Goal: Task Accomplishment & Management: Use online tool/utility

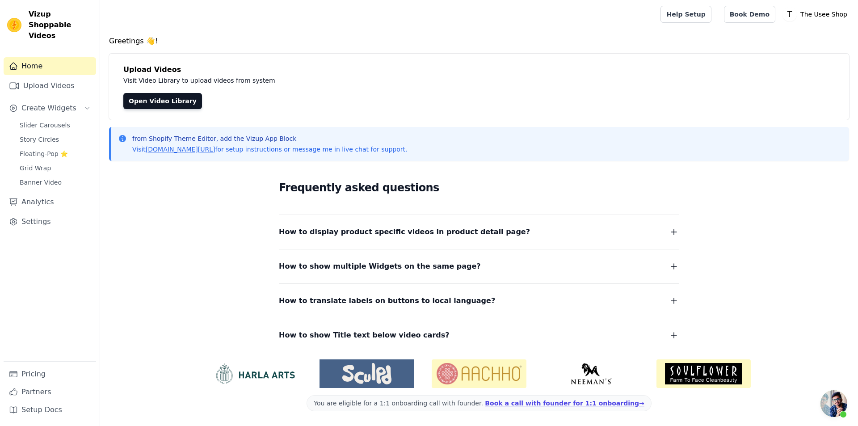
click at [39, 136] on div "Slider Carousels Story Circles Floating-Pop ⭐ Grid Wrap Banner Video" at bounding box center [55, 154] width 82 height 70
click at [39, 149] on span "Floating-Pop ⭐" at bounding box center [44, 153] width 48 height 9
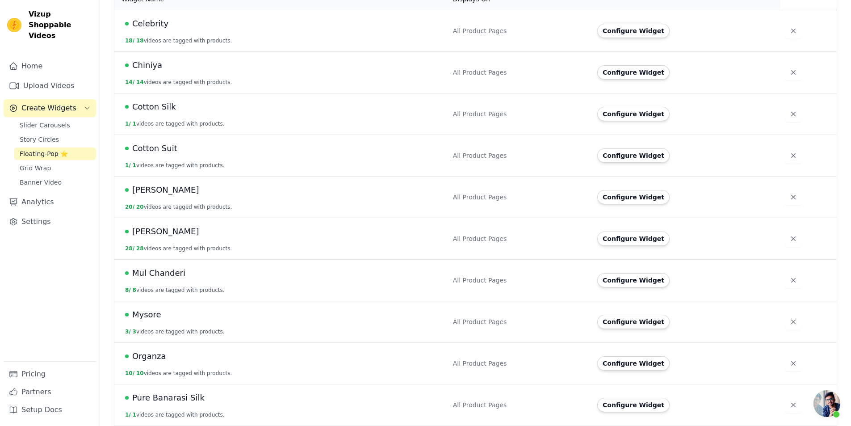
scroll to position [223, 0]
click at [635, 275] on button "Configure Widget" at bounding box center [633, 279] width 72 height 14
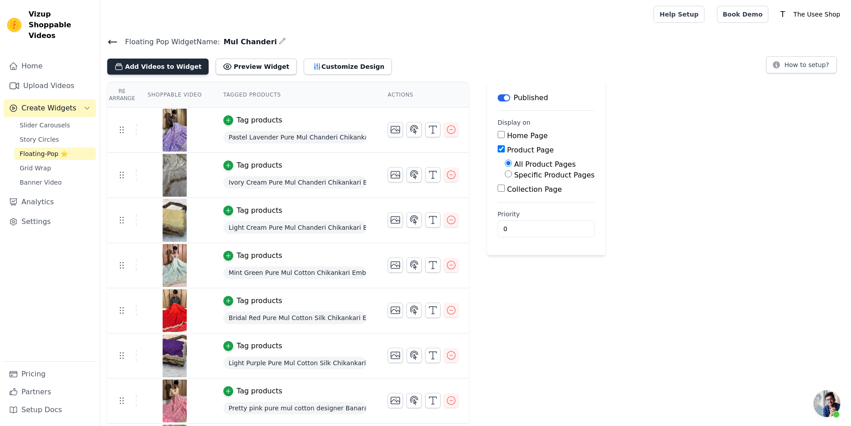
click at [162, 71] on button "Add Videos to Widget" at bounding box center [157, 67] width 101 height 16
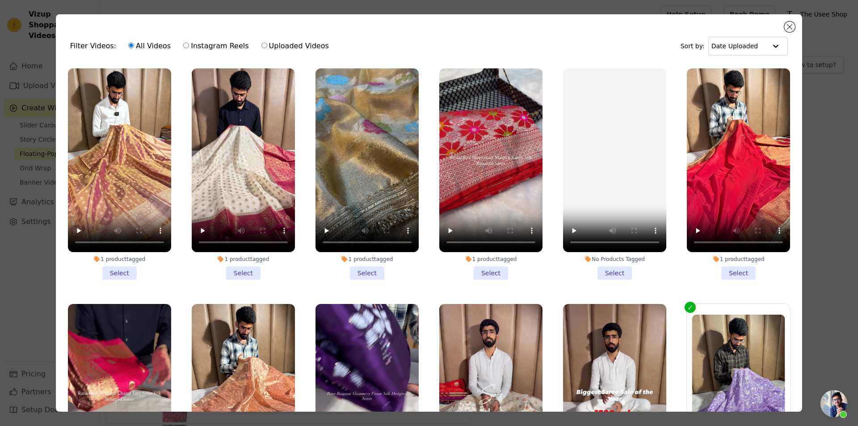
click at [610, 278] on div "No Products Tagged Select" at bounding box center [614, 173] width 113 height 221
click at [605, 263] on li "No Products Tagged Select" at bounding box center [614, 173] width 103 height 211
click at [0, 0] on input "No Products Tagged Select" at bounding box center [0, 0] width 0 height 0
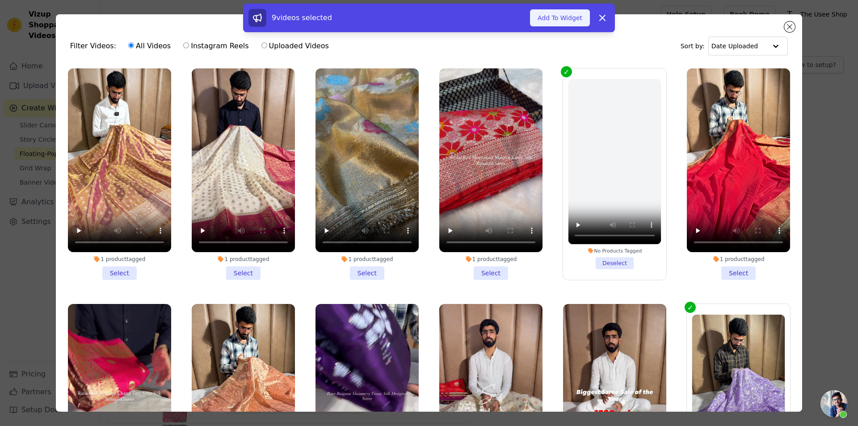
click at [554, 21] on button "Add To Widget" at bounding box center [560, 17] width 60 height 17
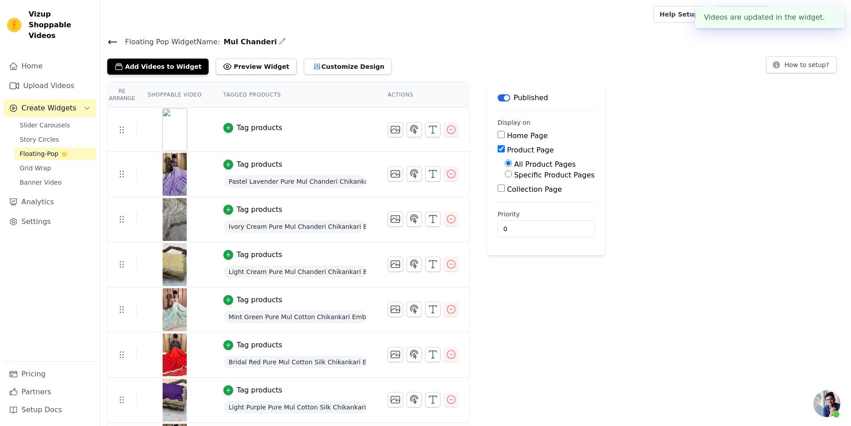
click at [261, 133] on td "Tag products" at bounding box center [295, 130] width 164 height 44
click at [260, 130] on div "Tag products" at bounding box center [260, 127] width 46 height 11
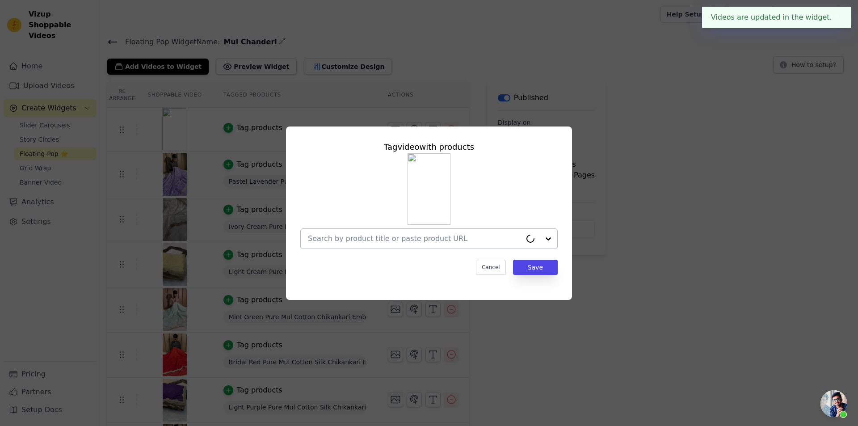
click at [447, 239] on input "text" at bounding box center [415, 238] width 214 height 11
paste input "[URL][DOMAIN_NAME]"
type input "[URL][DOMAIN_NAME]"
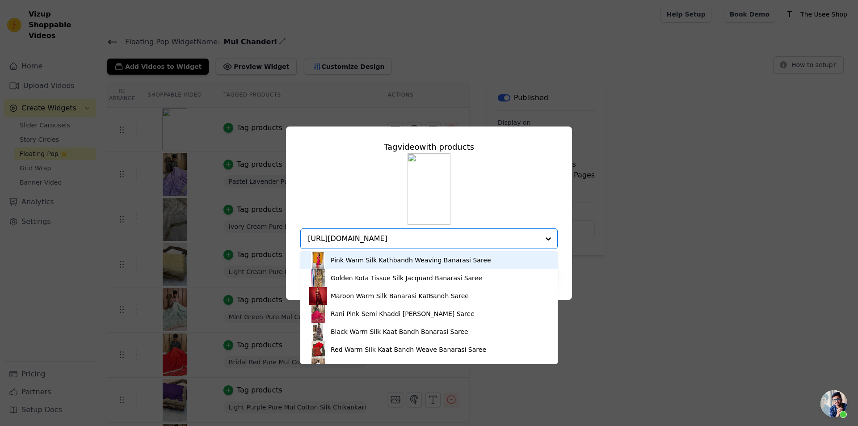
scroll to position [0, 109]
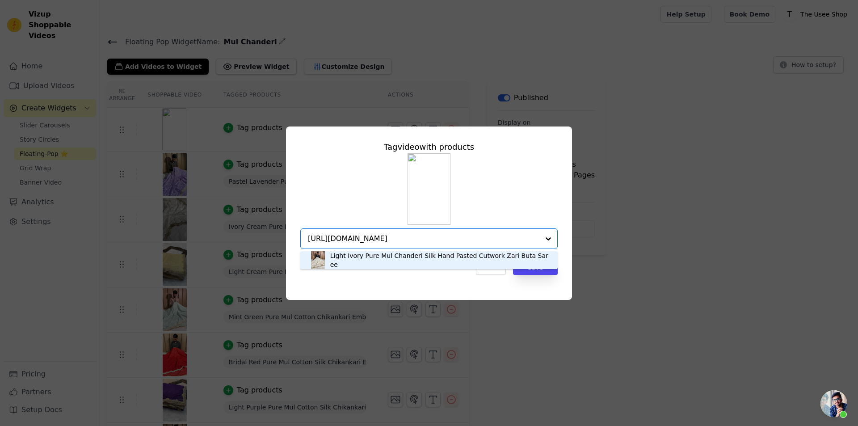
click at [403, 261] on div "Light Ivory Pure Mul Chanderi Silk Hand Pasted Cutwork Zari Buta Saree" at bounding box center [439, 260] width 219 height 18
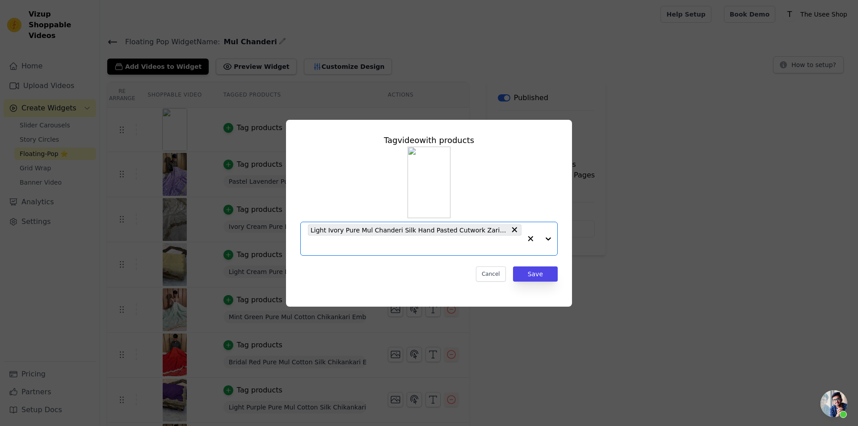
scroll to position [0, 0]
click at [542, 271] on button "Save" at bounding box center [535, 273] width 45 height 15
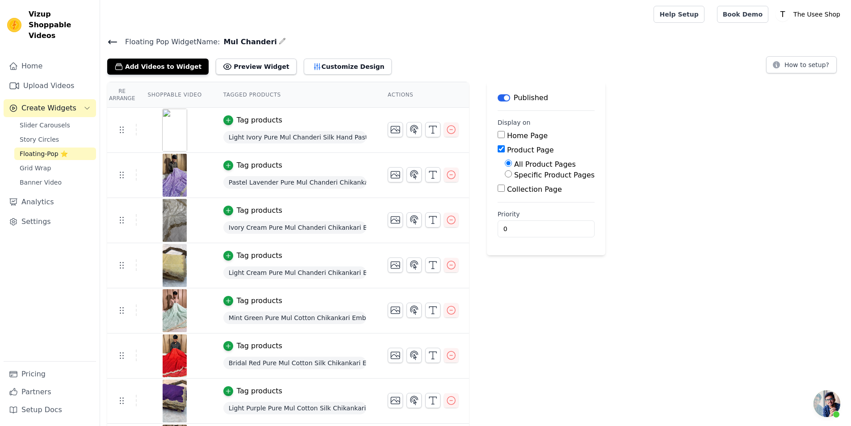
click at [110, 45] on icon at bounding box center [112, 42] width 11 height 11
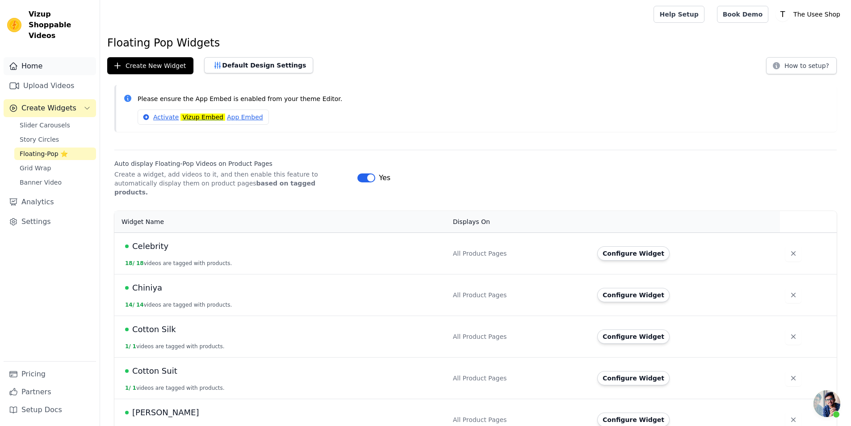
click at [52, 57] on link "Home" at bounding box center [50, 66] width 93 height 18
